Goal: Task Accomplishment & Management: Manage account settings

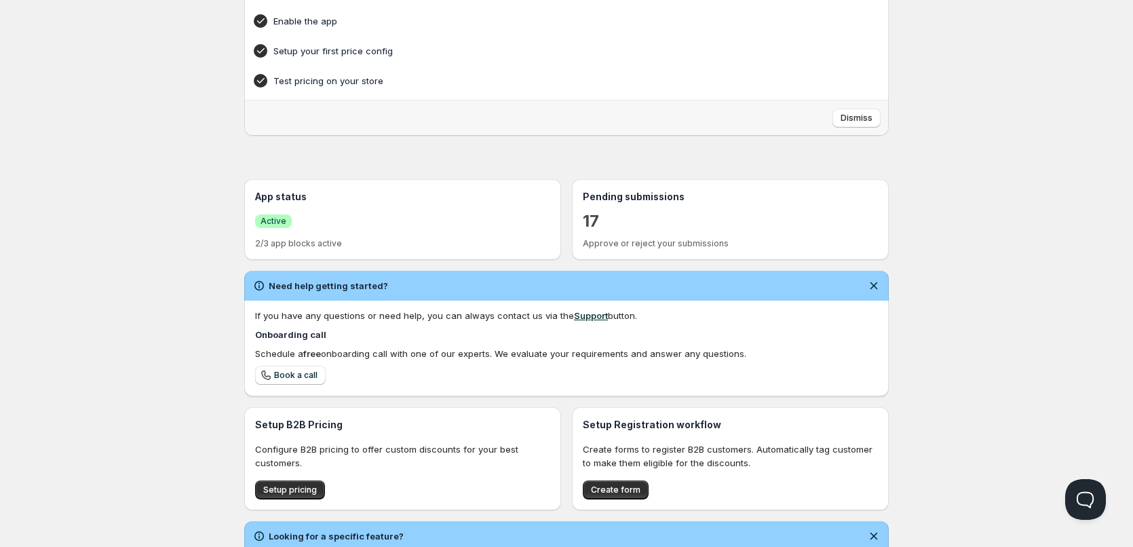
scroll to position [136, 0]
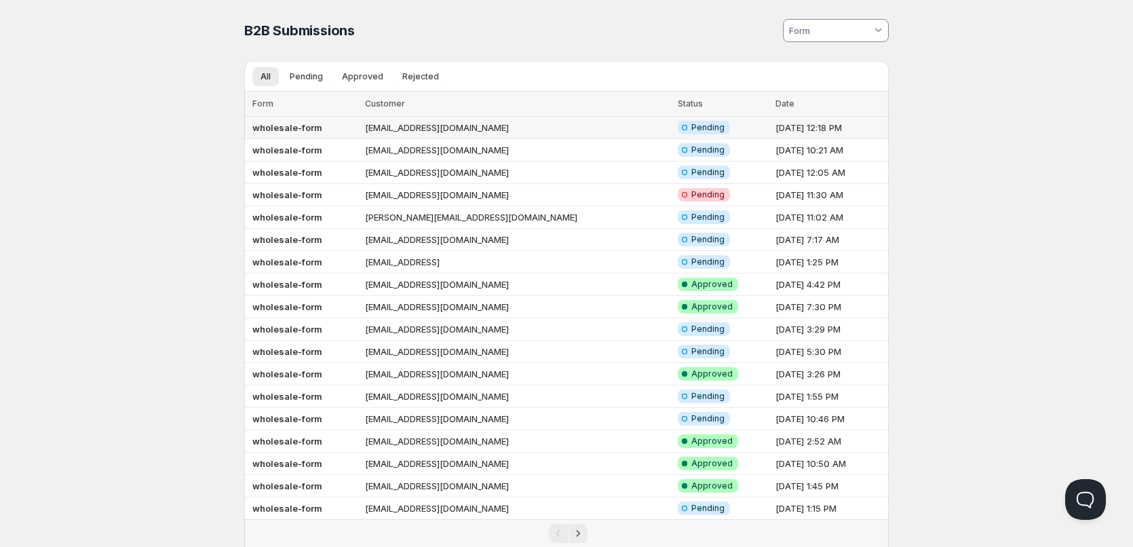
click at [260, 134] on td "wholesale-form" at bounding box center [302, 128] width 117 height 22
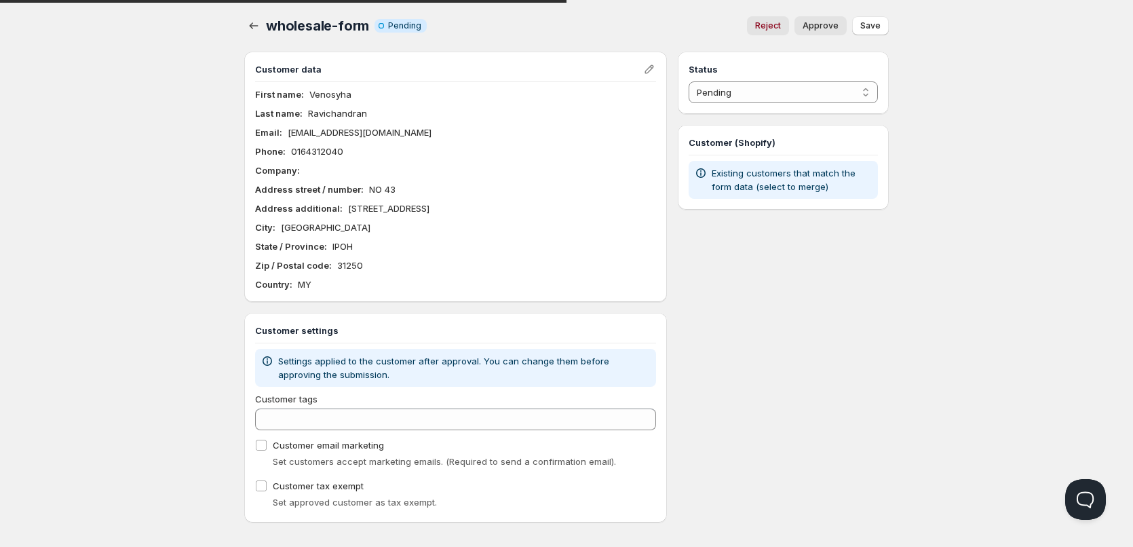
click at [324, 135] on p "[EMAIL_ADDRESS][DOMAIN_NAME]" at bounding box center [360, 132] width 144 height 14
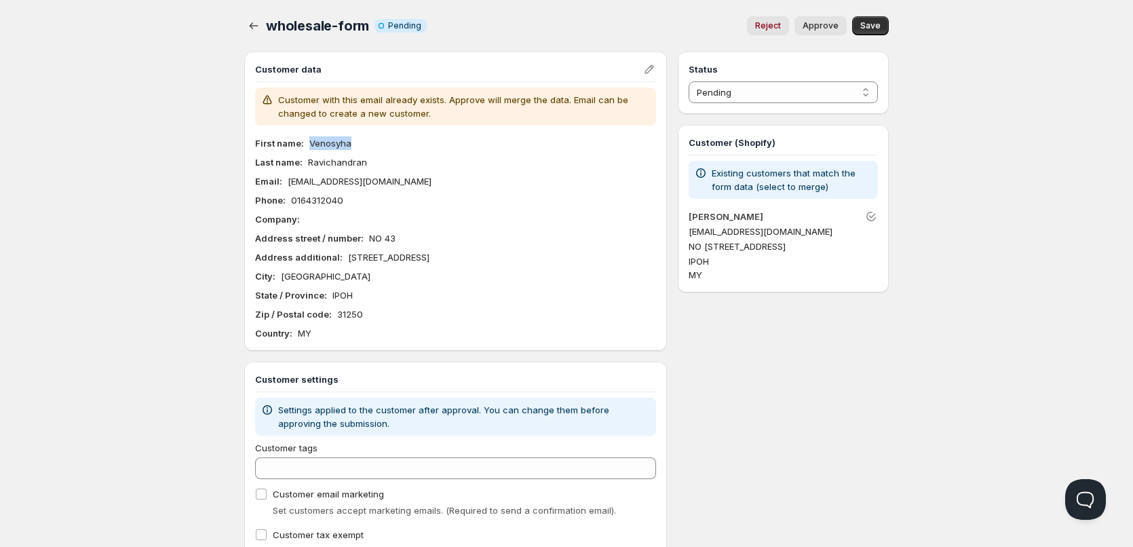
click at [324, 135] on div "Customer with this email already exists. Approve will merge the data. Email can…" at bounding box center [455, 213] width 401 height 252
click at [368, 186] on p "[EMAIL_ADDRESS][DOMAIN_NAME]" at bounding box center [360, 181] width 144 height 14
click at [341, 163] on p "Ravichandran" at bounding box center [337, 162] width 59 height 14
click at [345, 176] on p "[EMAIL_ADDRESS][DOMAIN_NAME]" at bounding box center [360, 181] width 144 height 14
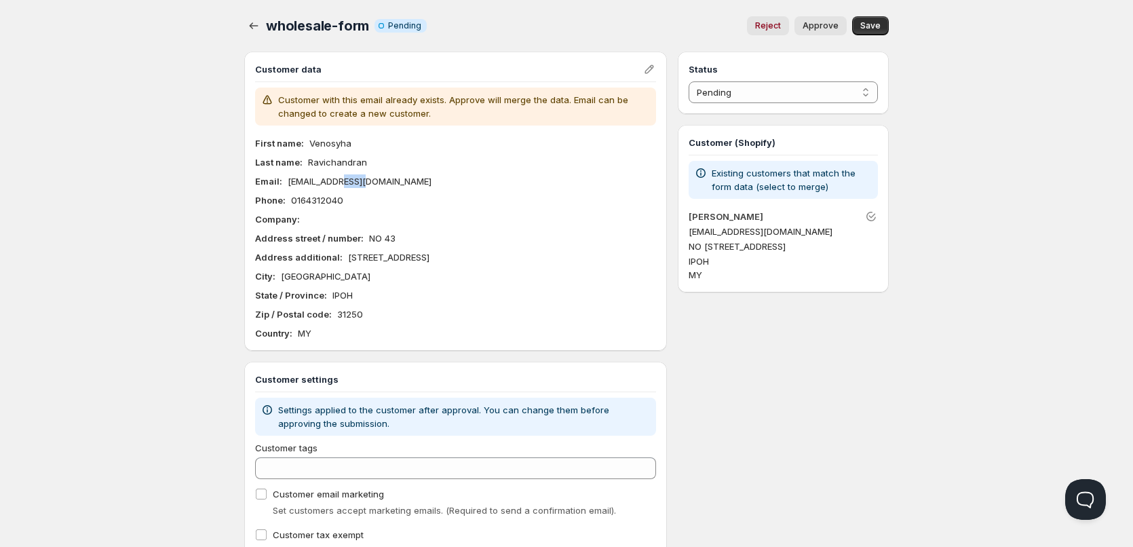
click at [345, 176] on p "[EMAIL_ADDRESS][DOMAIN_NAME]" at bounding box center [360, 181] width 144 height 14
copy p "[EMAIL_ADDRESS][DOMAIN_NAME]"
click at [151, 153] on div "Home Pricing Price lists Checkout Forms Submissions Settings Features Plans who…" at bounding box center [566, 302] width 1133 height 605
click at [338, 165] on p "Ravichandran" at bounding box center [337, 162] width 59 height 14
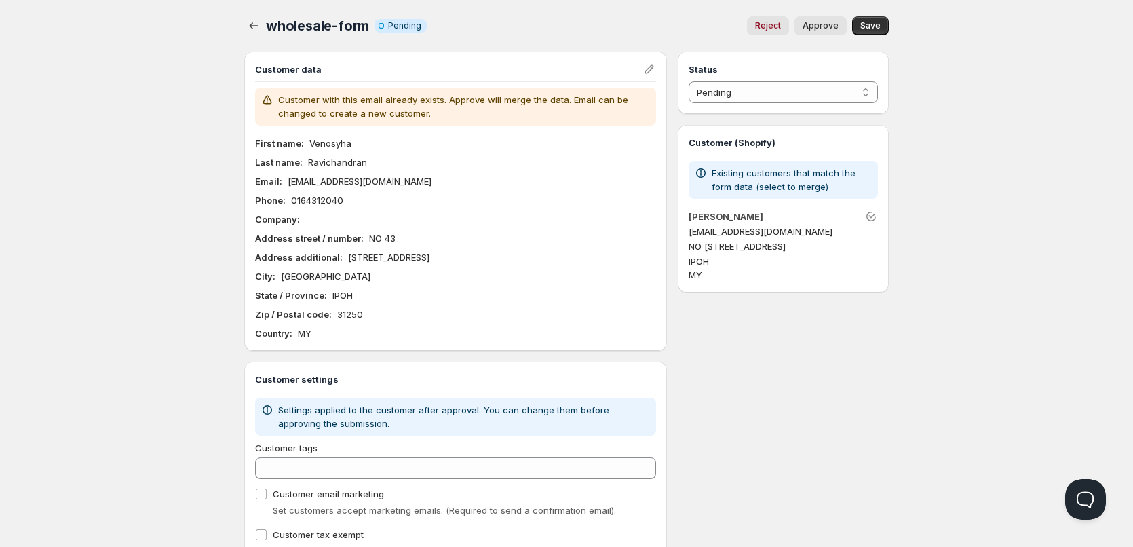
click at [334, 161] on p "Ravichandran" at bounding box center [337, 162] width 59 height 14
copy p "Ravichandran"
click at [327, 143] on p "Venosyha" at bounding box center [330, 143] width 42 height 14
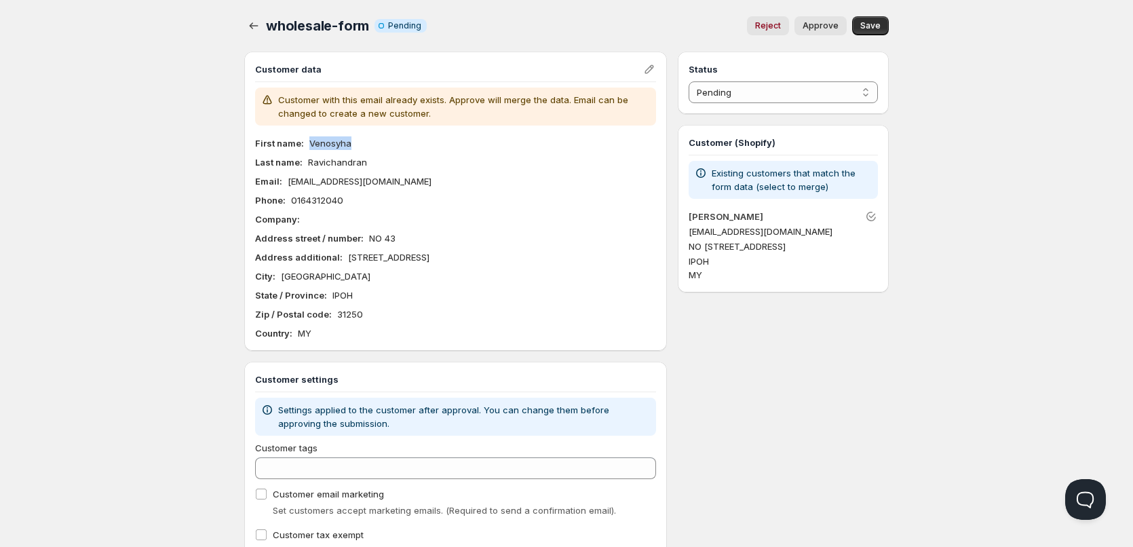
copy p "Venosyha"
click at [142, 141] on div "Home Pricing Price lists Checkout Forms Submissions Settings Features Plans who…" at bounding box center [566, 302] width 1133 height 605
